Goal: Information Seeking & Learning: Learn about a topic

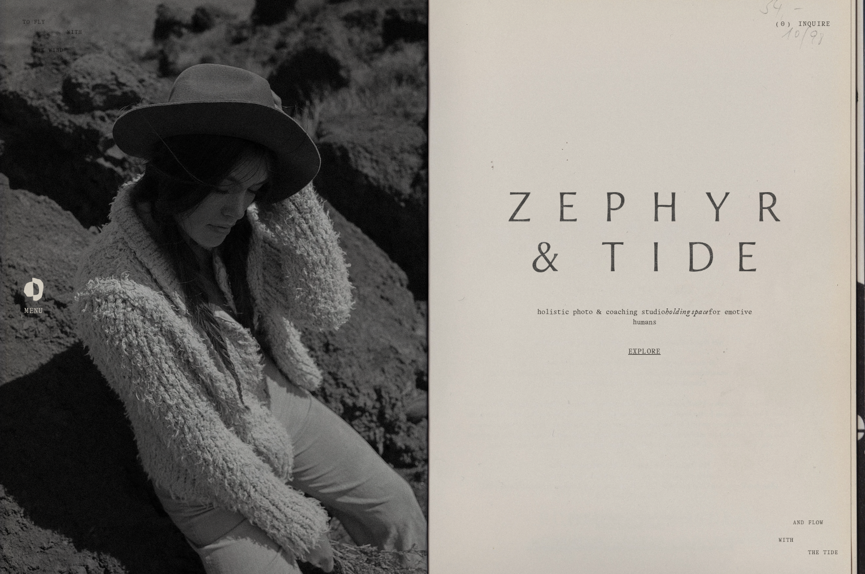
click at [814, 28] on link "Inquire" at bounding box center [815, 25] width 32 height 20
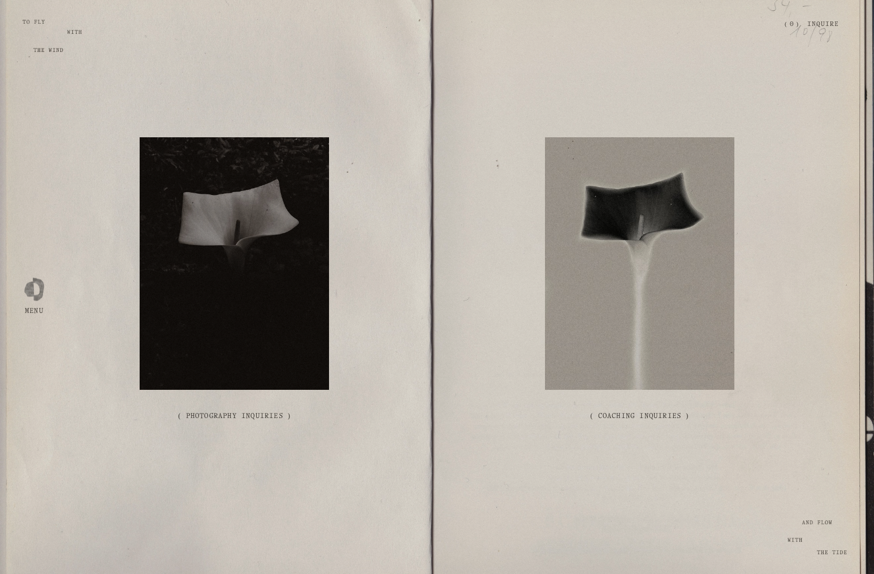
click at [636, 404] on link "( Coaching Inquiries )" at bounding box center [639, 416] width 196 height 41
click at [621, 370] on div at bounding box center [639, 263] width 189 height 252
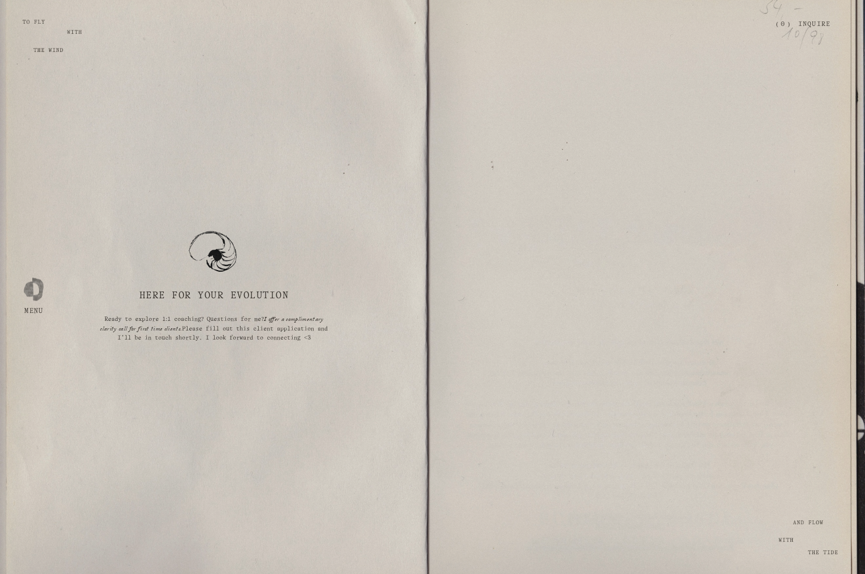
click at [28, 297] on div at bounding box center [34, 288] width 20 height 20
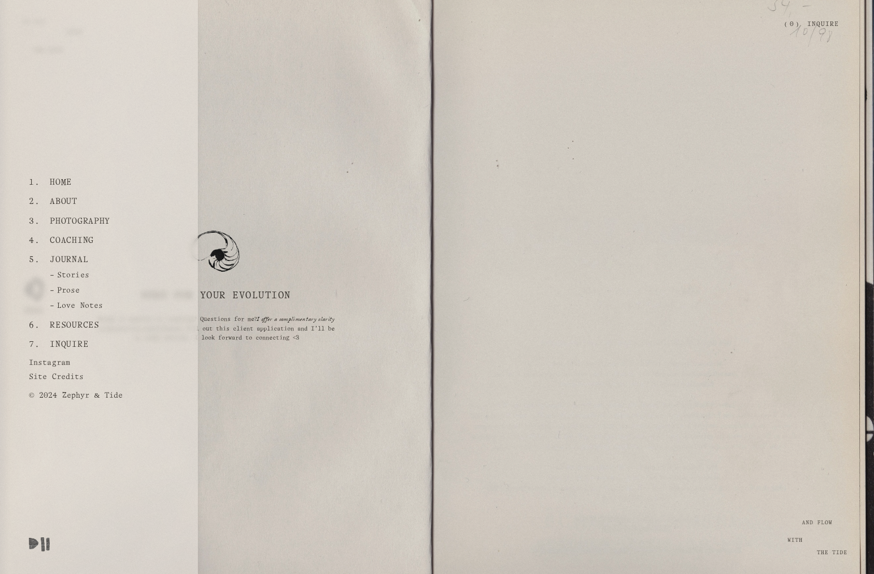
click at [70, 261] on link "Journal" at bounding box center [69, 259] width 47 height 19
